Goal: Check status: Check status

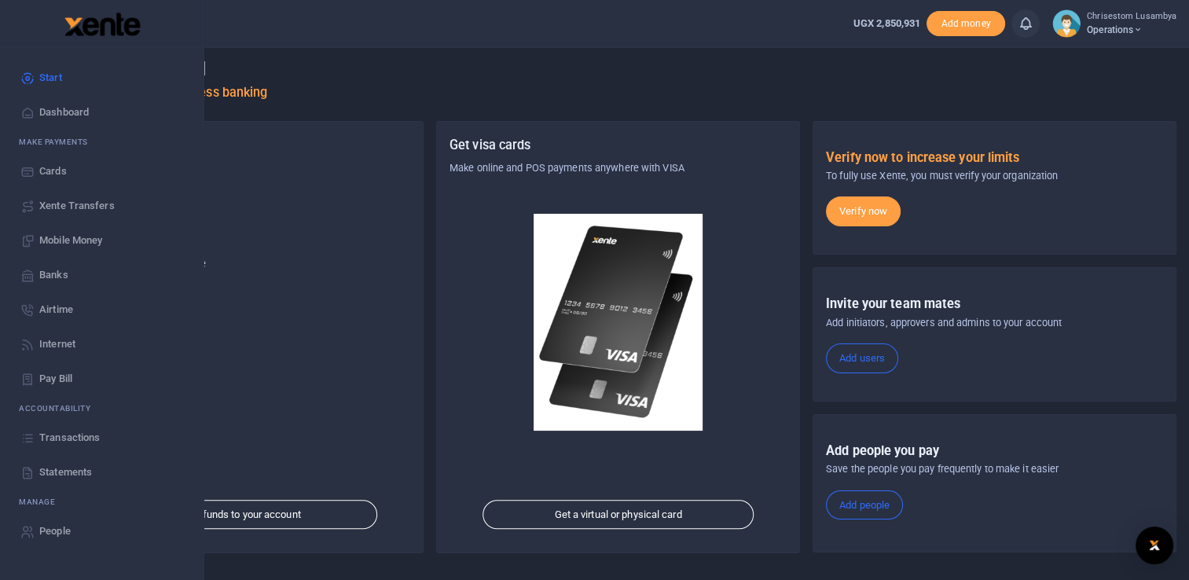
click at [80, 435] on span "Transactions" at bounding box center [69, 438] width 61 height 16
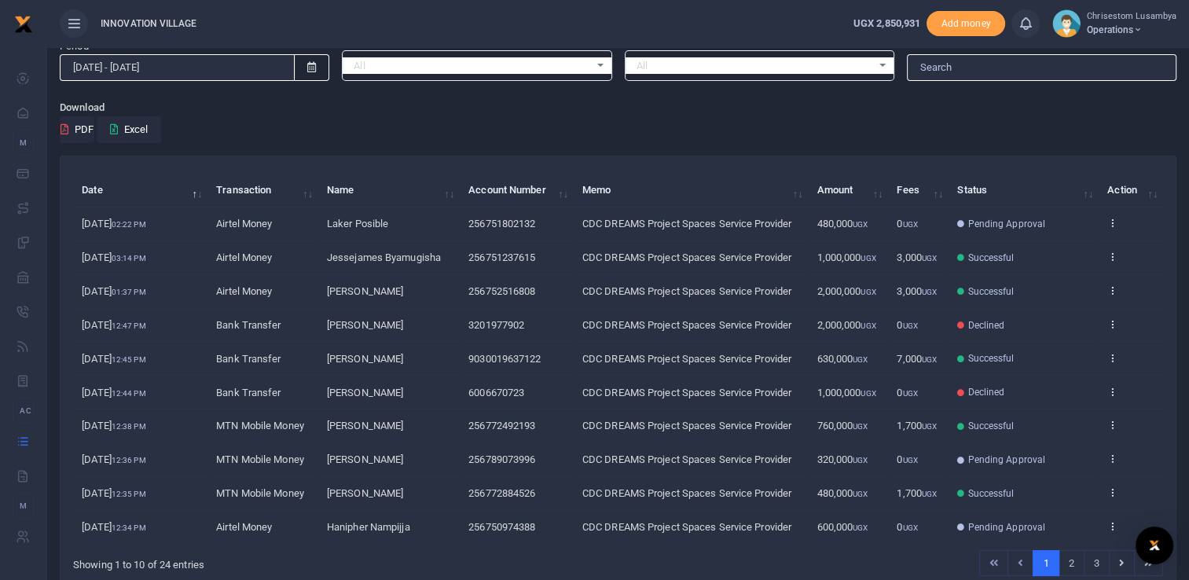
scroll to position [57, 0]
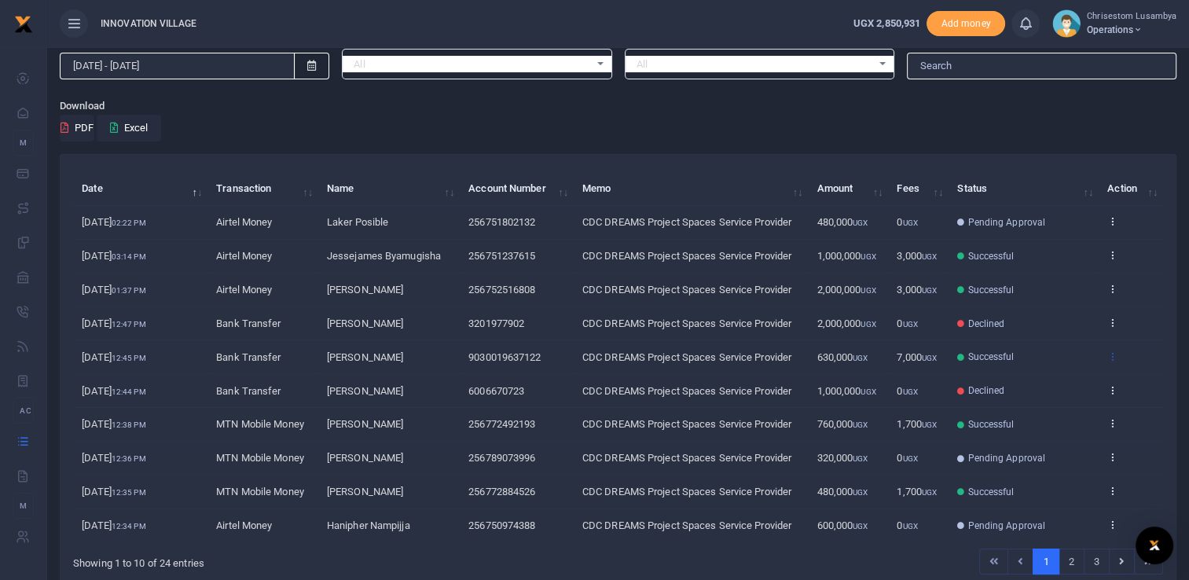
click at [1108, 357] on icon at bounding box center [1113, 356] width 10 height 11
click at [1056, 381] on link "View details" at bounding box center [1056, 382] width 124 height 22
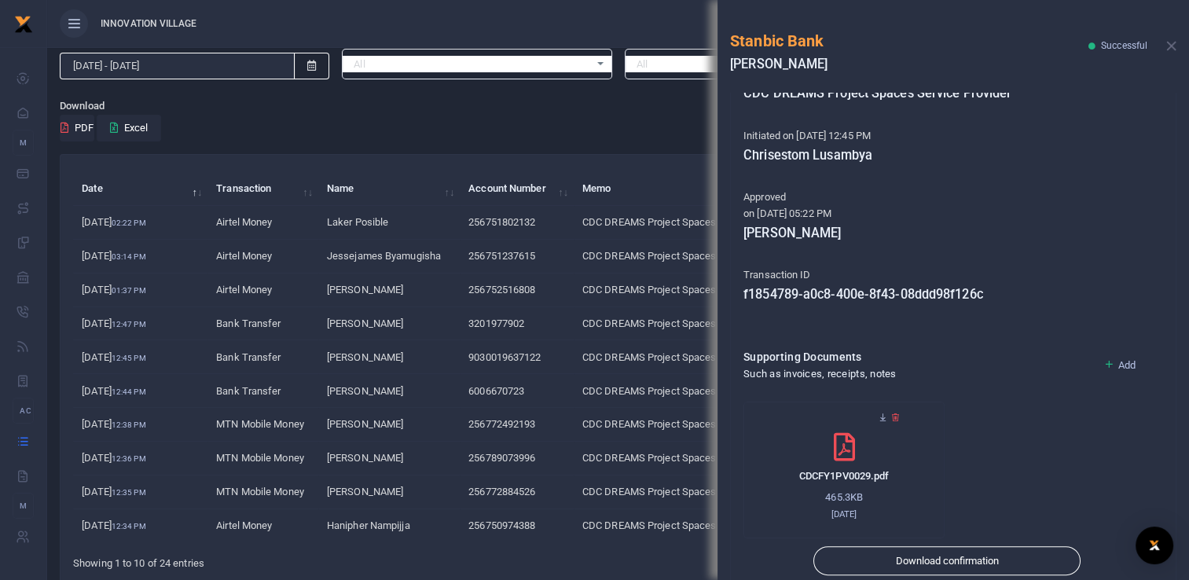
scroll to position [330, 0]
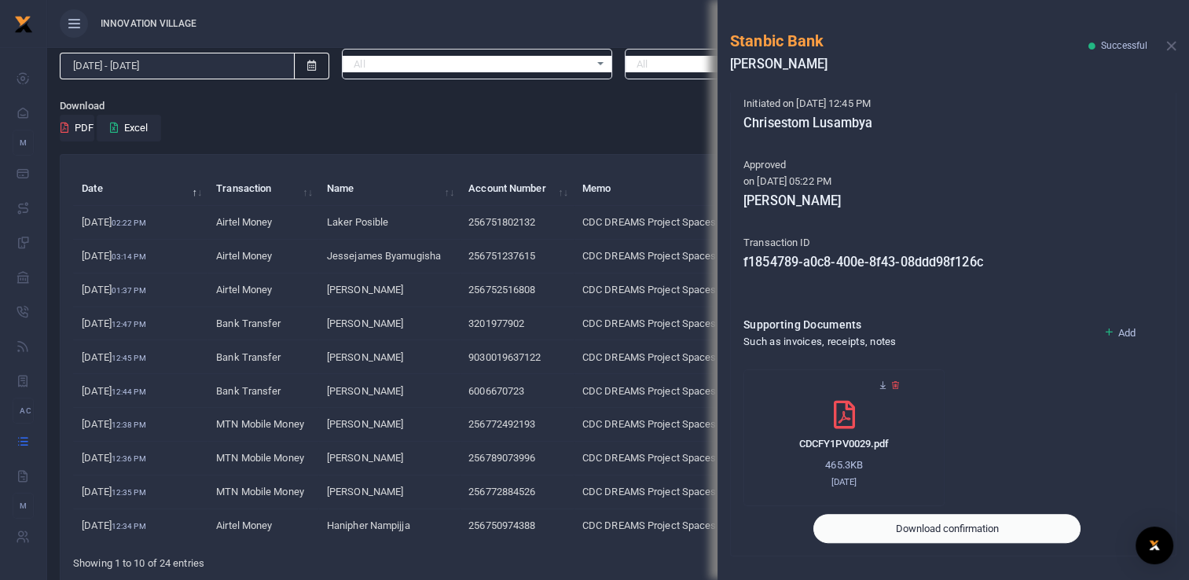
click at [940, 533] on button "Download confirmation" at bounding box center [947, 529] width 267 height 30
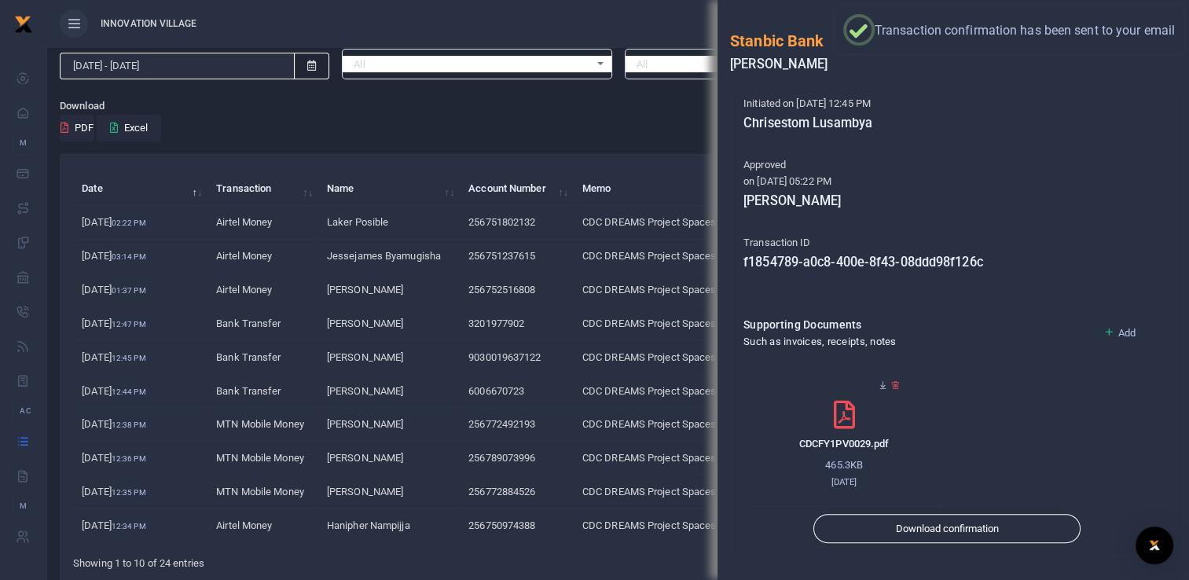
click at [440, 156] on div "Search: Date Transaction Name Account Number Memo Amount Fees Status Action [DA…" at bounding box center [618, 372] width 1115 height 434
click at [1167, 36] on div "Stanbic Bank [PERSON_NAME] Successful" at bounding box center [954, 46] width 472 height 93
click at [1173, 44] on button "Close" at bounding box center [1172, 46] width 10 height 10
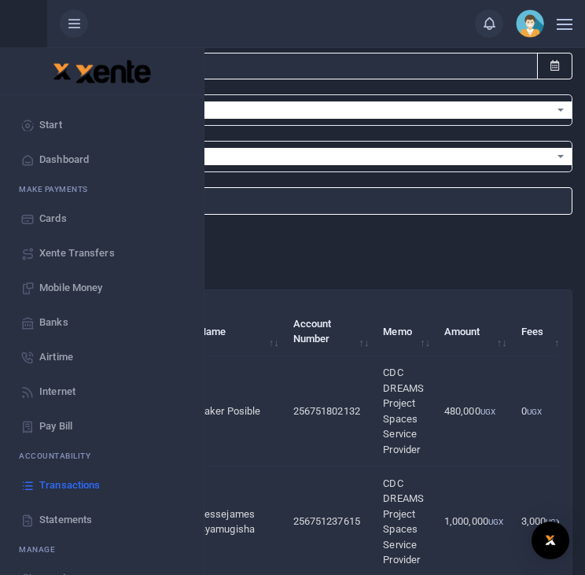
scroll to position [0, 0]
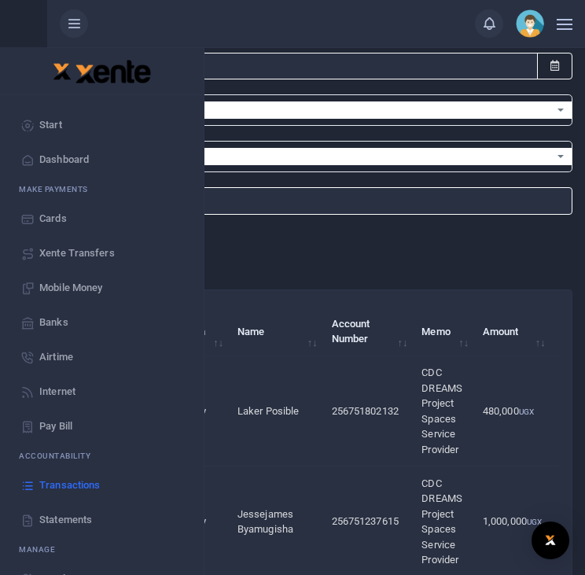
click at [474, 469] on td "1,000,000 UGX" at bounding box center [512, 521] width 77 height 110
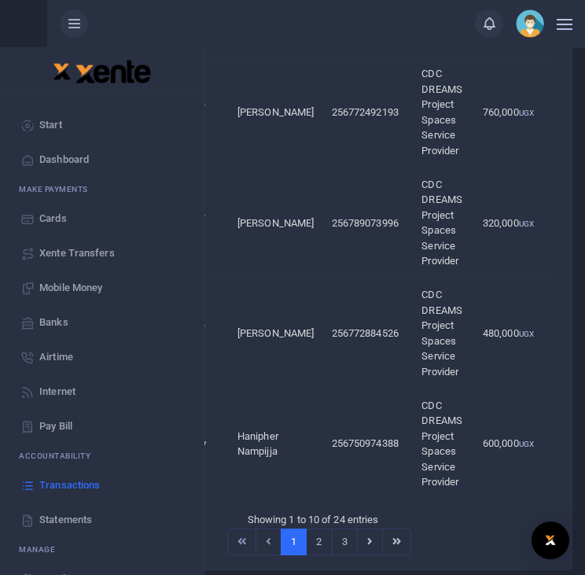
click at [322, 325] on td "256772884526" at bounding box center [367, 333] width 90 height 110
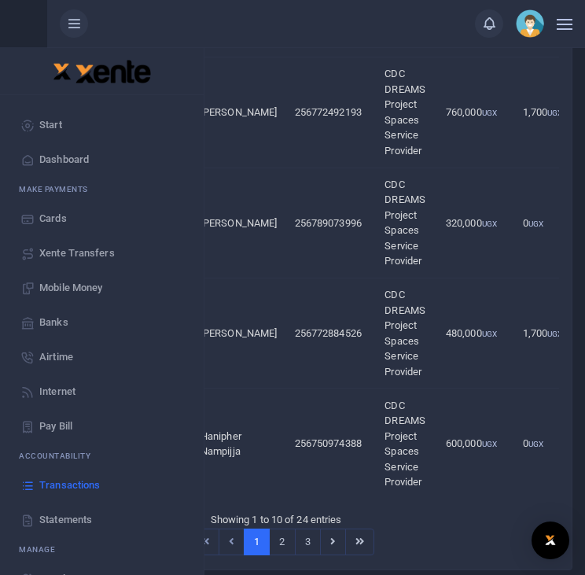
scroll to position [0, 36]
click at [284, 537] on link "2" at bounding box center [283, 541] width 26 height 27
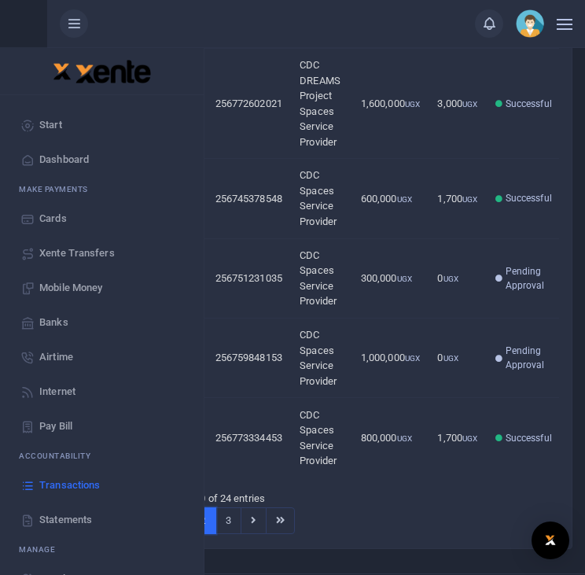
scroll to position [0, 116]
click at [231, 509] on link "3" at bounding box center [228, 520] width 26 height 27
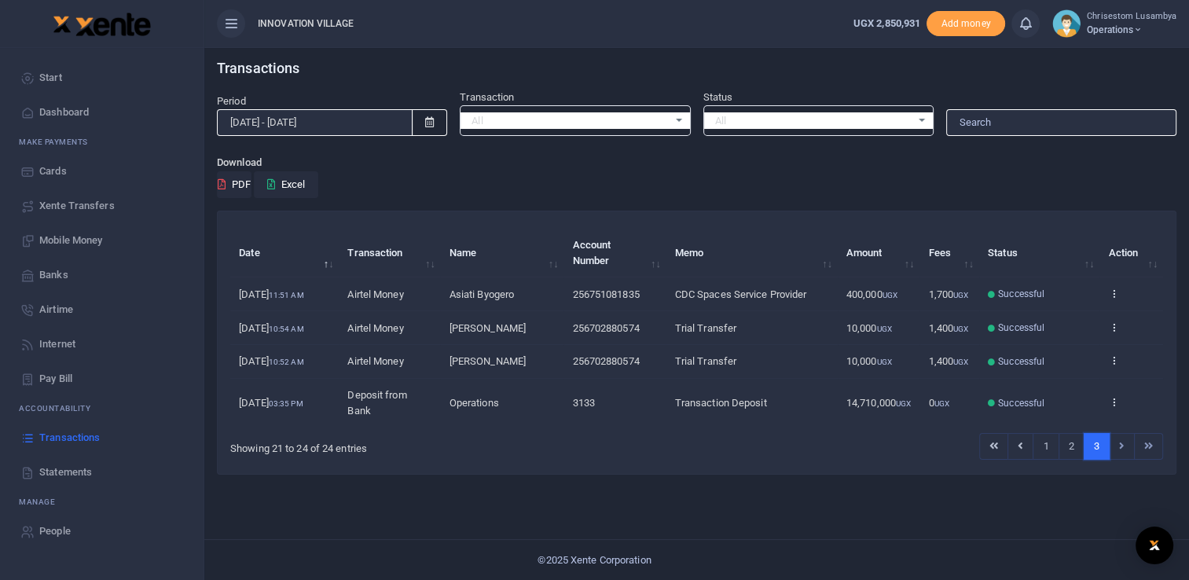
scroll to position [0, 0]
click at [680, 116] on div "All Select an option..." at bounding box center [575, 120] width 229 height 17
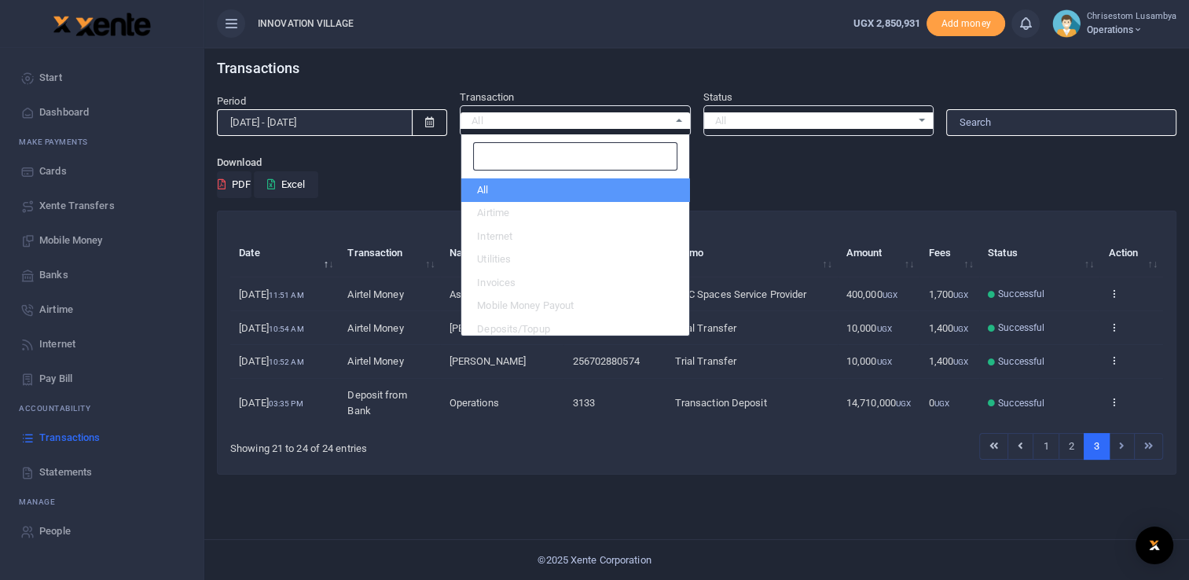
click at [911, 118] on div "All Select an option..." at bounding box center [818, 120] width 229 height 17
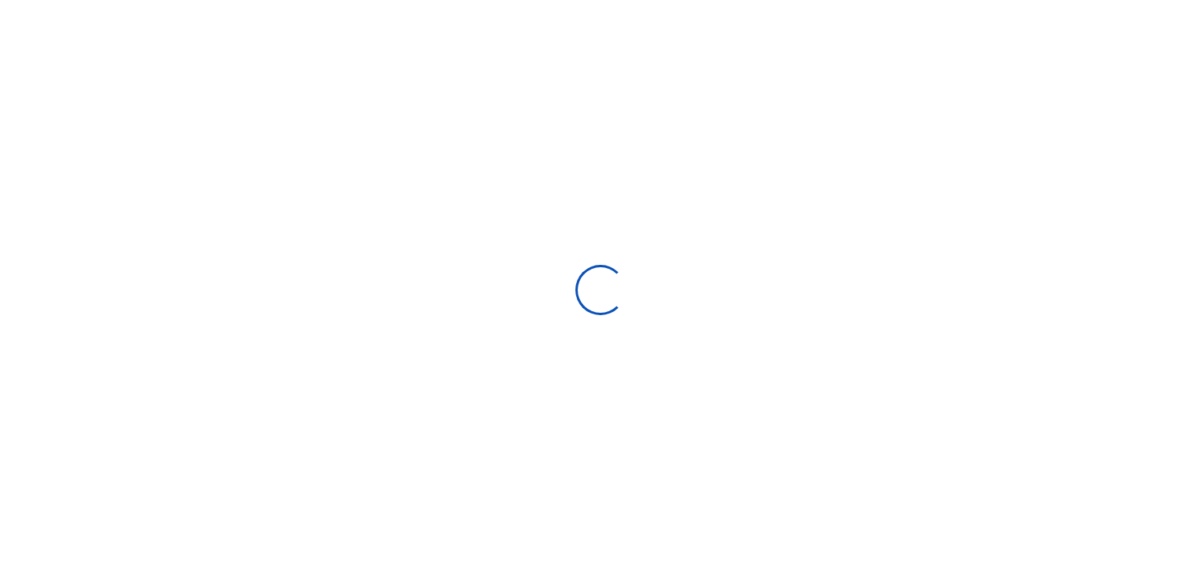
select select
type input "07/21/2025 - 08/19/2025"
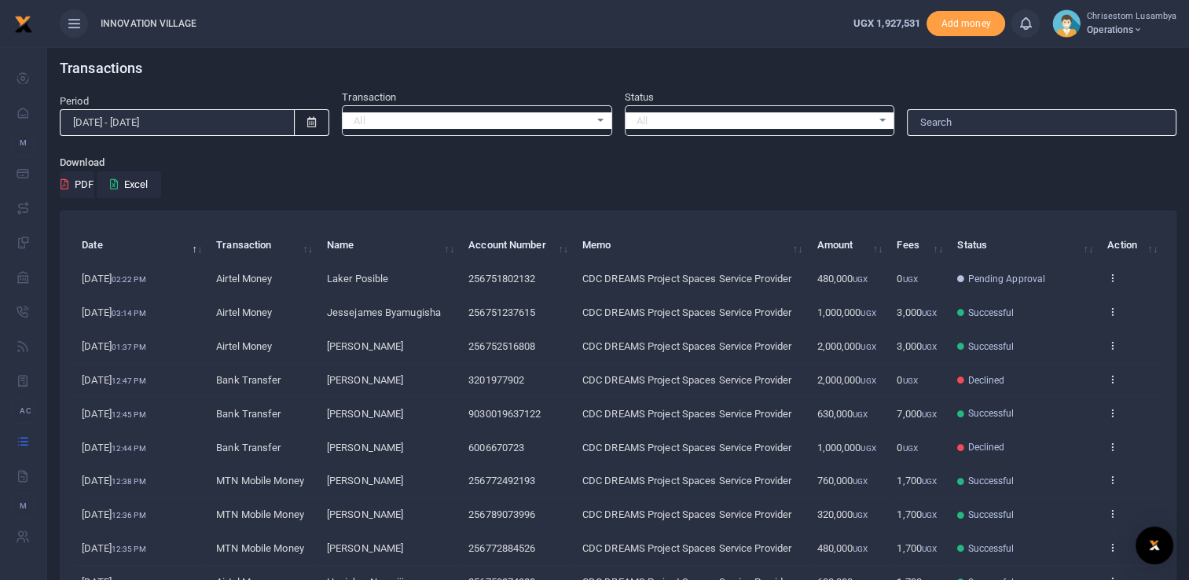
click at [882, 121] on div "All Select an option..." at bounding box center [760, 120] width 268 height 17
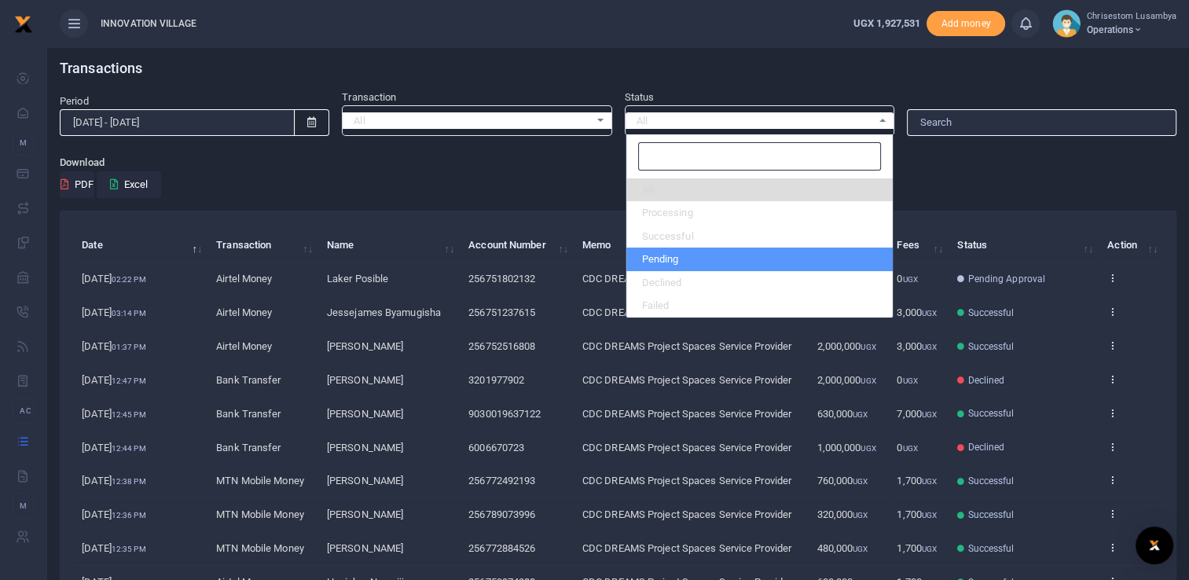
click at [755, 254] on li "Pending" at bounding box center [760, 260] width 266 height 24
select select "PENDING"
